Goal: Find specific fact: Find contact information

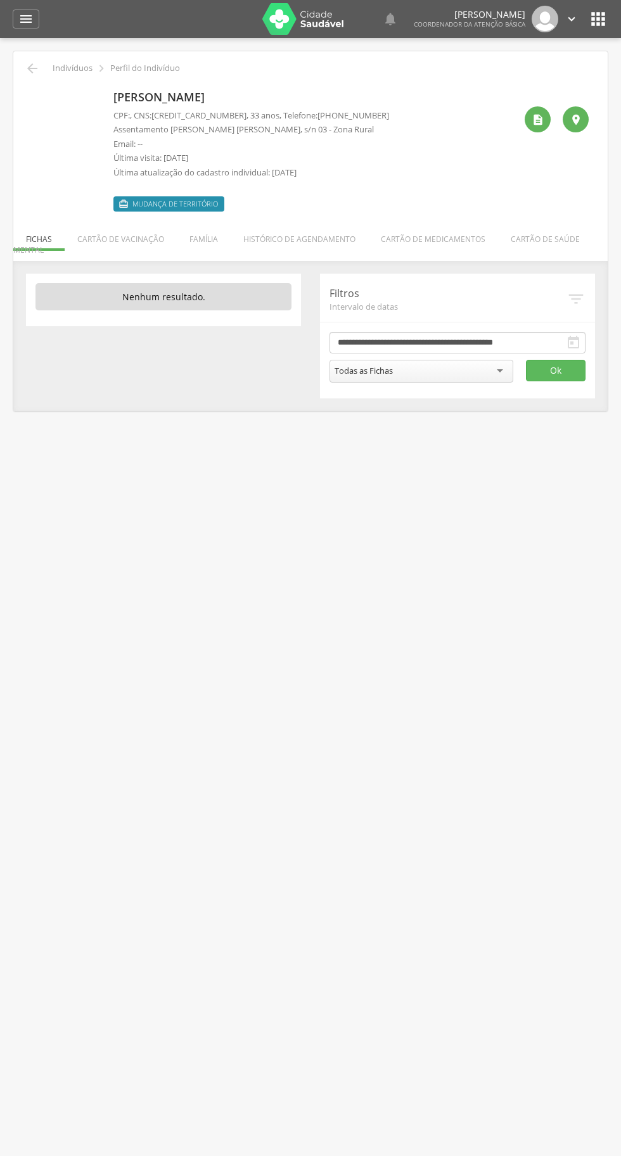
click at [217, 142] on p "Email: --" at bounding box center [251, 144] width 276 height 12
click at [528, 117] on div "" at bounding box center [537, 119] width 26 height 26
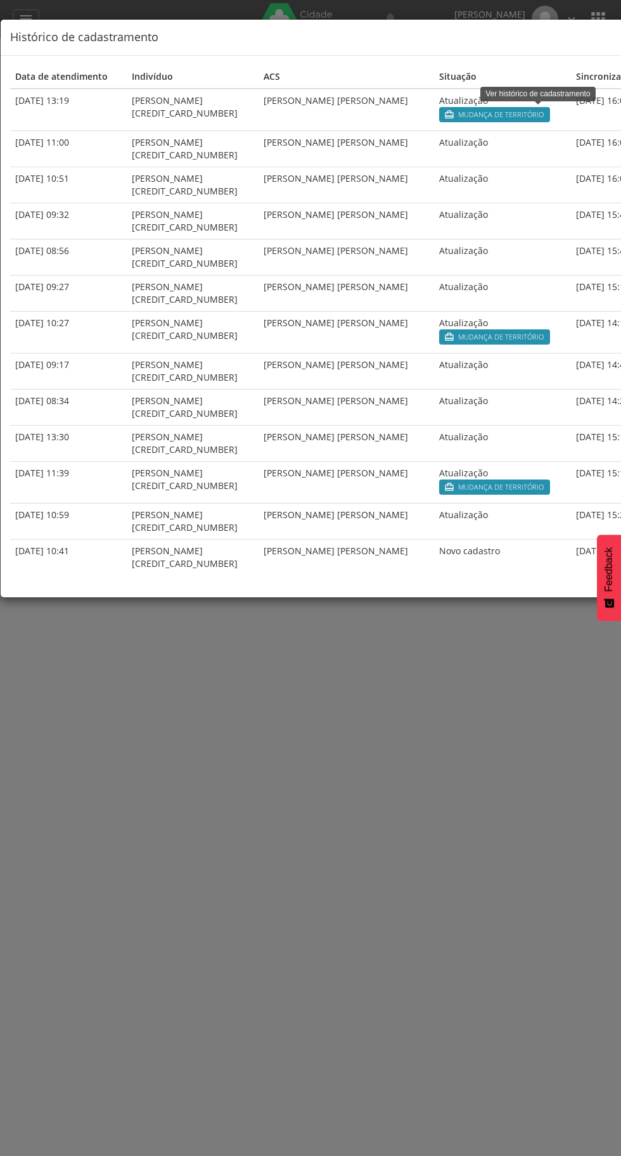
click at [394, 381] on td "Ricardo Lopes Lins" at bounding box center [345, 371] width 175 height 36
